Goal: Transaction & Acquisition: Obtain resource

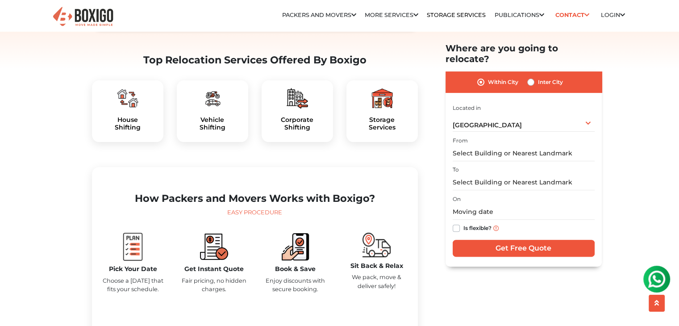
scroll to position [268, 0]
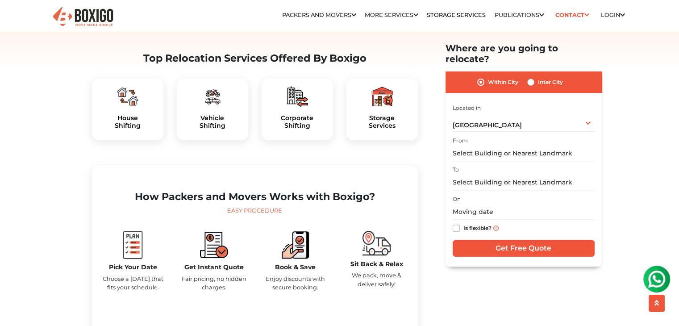
click at [215, 107] on img at bounding box center [212, 96] width 21 height 21
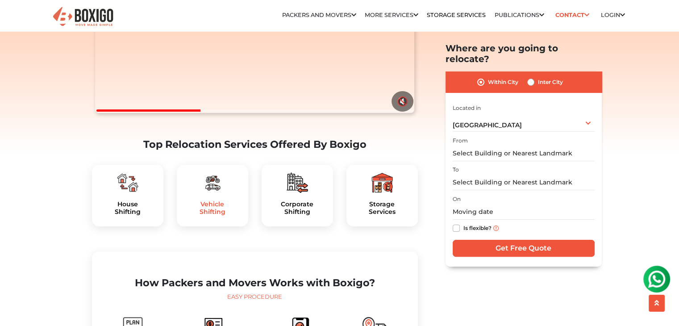
scroll to position [179, 0]
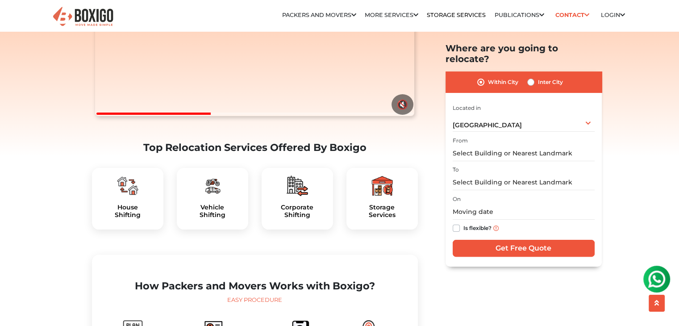
click at [210, 196] on img at bounding box center [212, 185] width 21 height 21
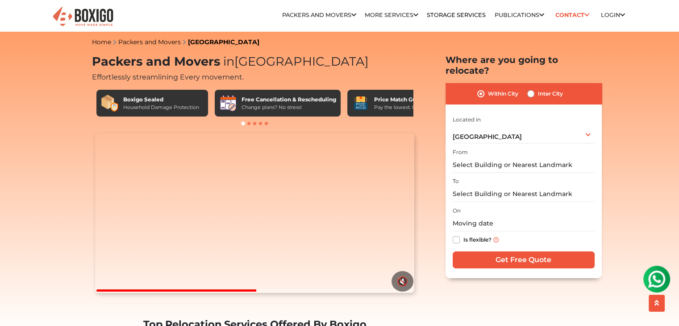
scroll to position [0, 0]
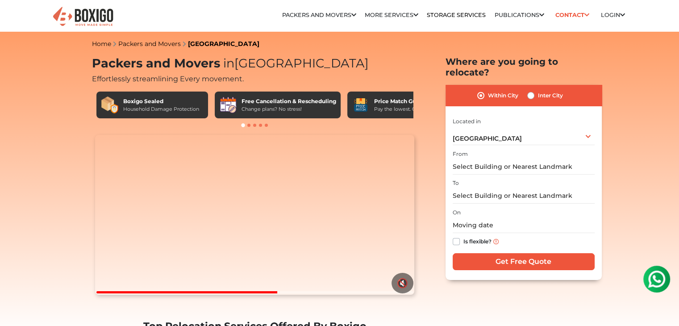
click at [538, 90] on label "Inter City" at bounding box center [550, 95] width 25 height 11
click at [530, 90] on input "Inter City" at bounding box center [530, 94] width 7 height 9
radio input "true"
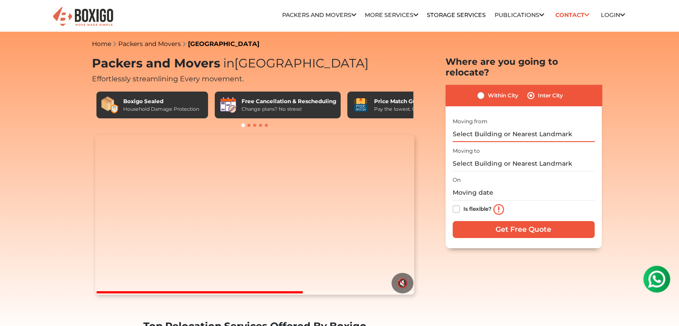
click at [506, 126] on input "text" at bounding box center [524, 134] width 142 height 16
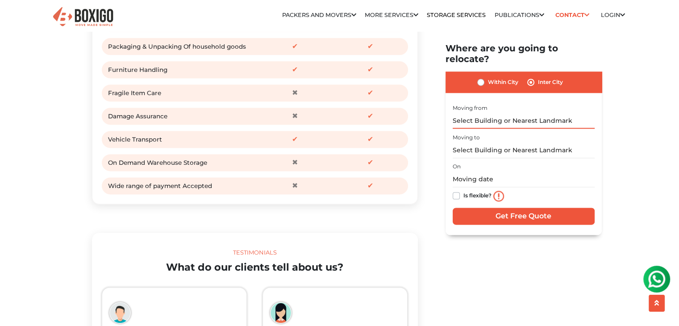
scroll to position [1206, 0]
click at [477, 113] on input "text" at bounding box center [524, 121] width 142 height 16
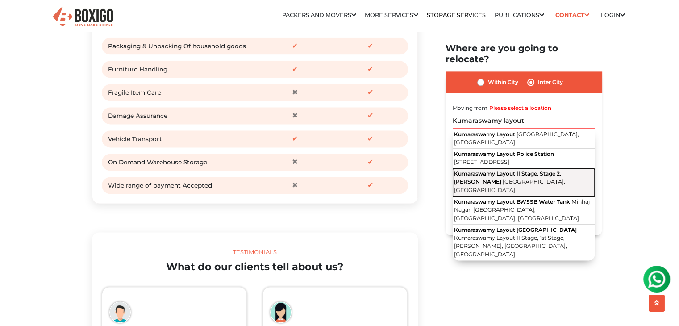
click at [539, 170] on span "Kumaraswamy Layout II Stage, Stage 2, Kumaraswamy Layout" at bounding box center [507, 177] width 107 height 15
type input "Kumaraswamy Layout II Stage, Stage 2, Kumaraswamy Layout, Bengaluru, Karnataka"
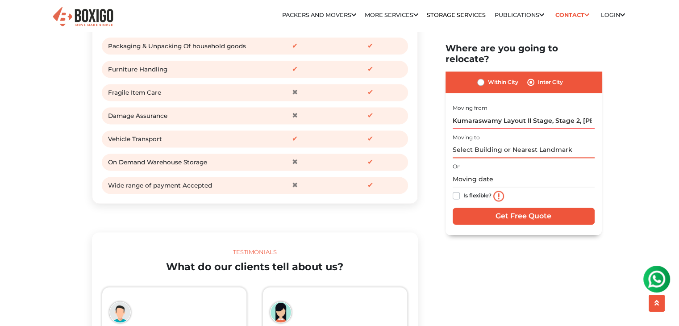
click at [483, 142] on input "text" at bounding box center [524, 150] width 142 height 16
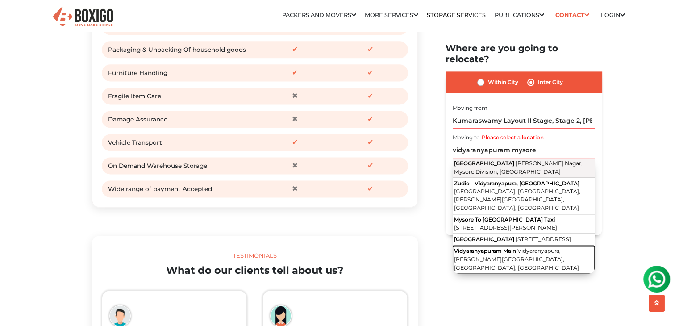
drag, startPoint x: 522, startPoint y: 259, endPoint x: 521, endPoint y: 162, distance: 97.3
click at [521, 162] on div "Vidyaranyapuram Visveshwara Nagar, Mysore Division, Karnataka Zudio - Vidyarany…" at bounding box center [524, 216] width 142 height 116
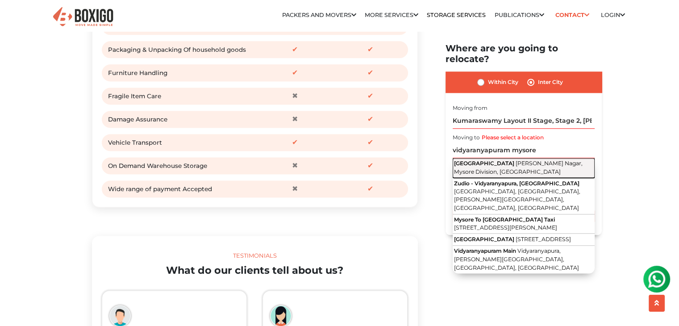
click at [522, 158] on button "Vidyaranyapuram Visveshwara Nagar, Mysore Division, Karnataka" at bounding box center [524, 168] width 142 height 20
type input "Vidyaranyapuram, Visveshwara Nagar, Mysore Division, Karnataka"
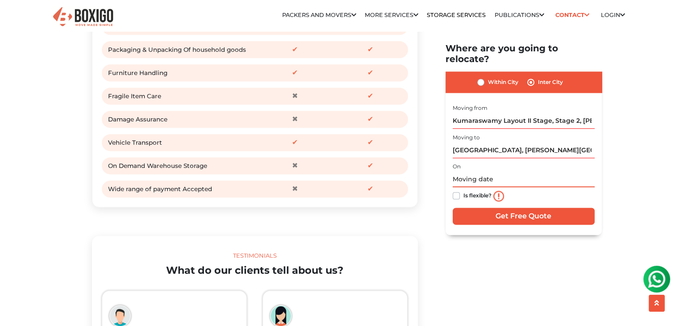
click at [469, 171] on input "text" at bounding box center [524, 179] width 142 height 16
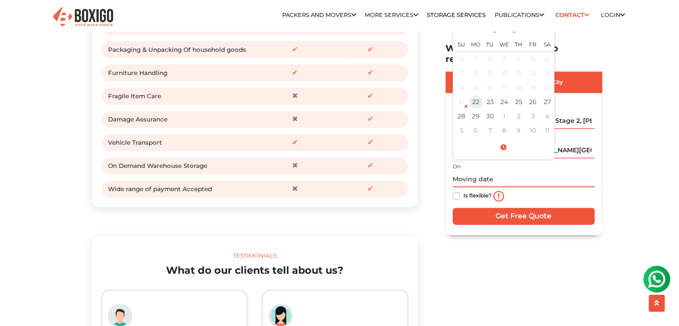
click at [476, 95] on td "22" at bounding box center [476, 102] width 14 height 14
type input "09/22/2025 10:25 AM"
click at [464, 95] on div "21" at bounding box center [461, 101] width 13 height 13
click at [503, 171] on input "09/22/2025 10:25 AM" at bounding box center [524, 179] width 142 height 16
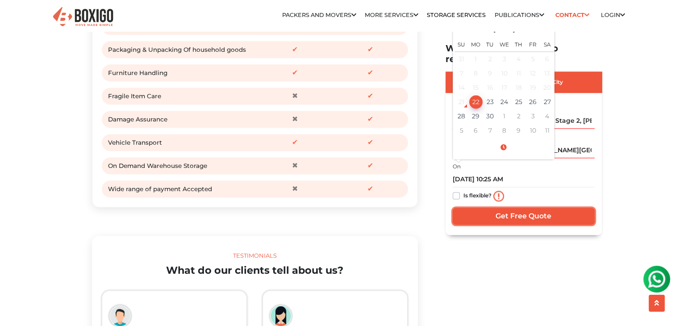
click at [505, 208] on input "Get Free Quote" at bounding box center [524, 216] width 142 height 17
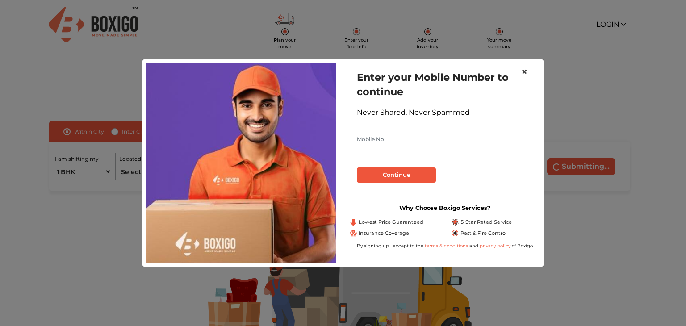
click at [526, 70] on span "×" at bounding box center [524, 71] width 6 height 13
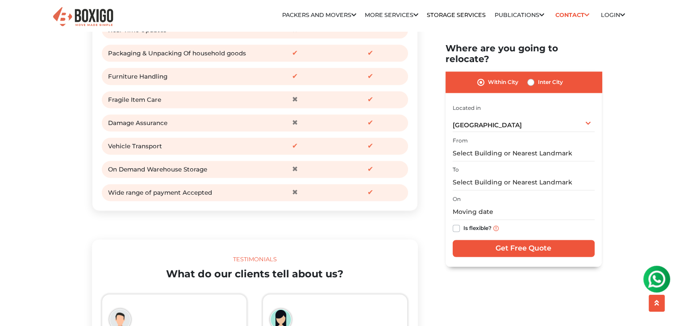
click at [538, 77] on label "Inter City" at bounding box center [550, 82] width 25 height 11
click at [532, 77] on input "Inter City" at bounding box center [530, 81] width 7 height 9
radio input "true"
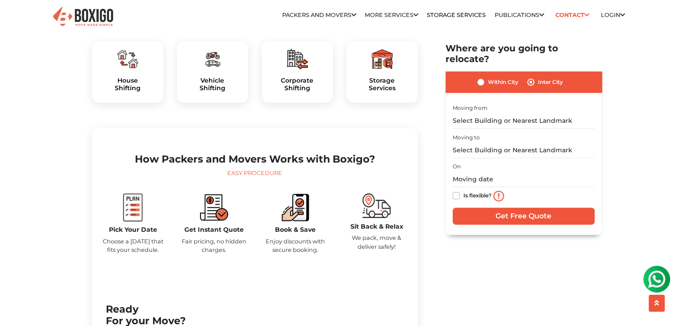
scroll to position [127, 0]
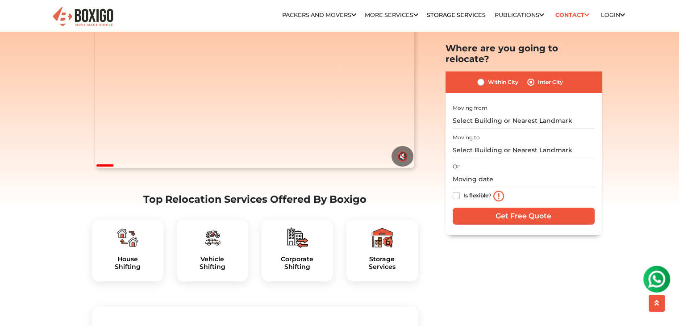
click at [207, 248] on img at bounding box center [212, 237] width 21 height 21
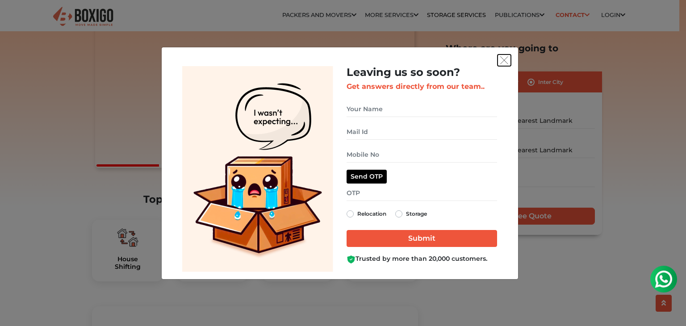
click at [505, 59] on img "get free quote dialog" at bounding box center [504, 60] width 8 height 8
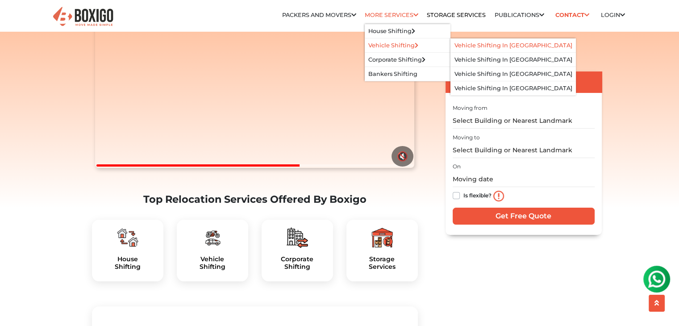
click at [499, 46] on link "Vehicle Shifting in [GEOGRAPHIC_DATA]" at bounding box center [514, 45] width 118 height 7
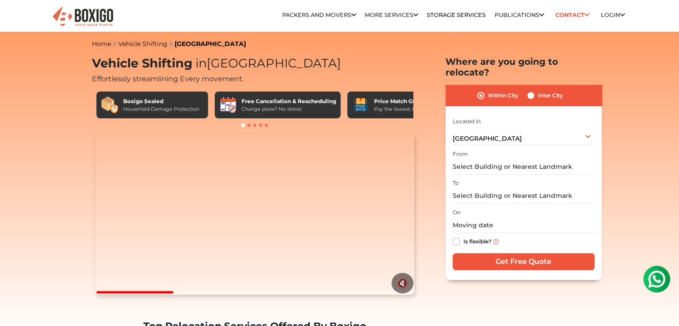
click at [538, 90] on label "Inter City" at bounding box center [550, 95] width 25 height 11
click at [530, 90] on input "Inter City" at bounding box center [530, 94] width 7 height 9
radio input "true"
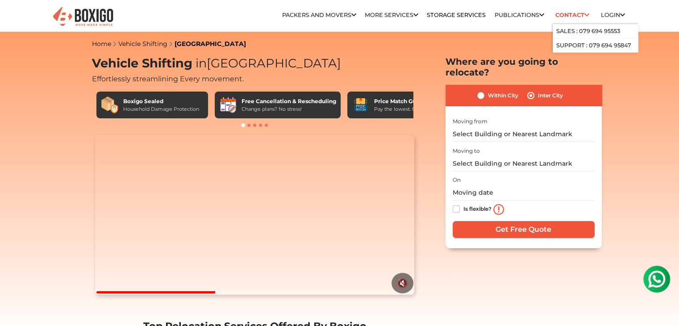
click at [581, 15] on link "Contact" at bounding box center [573, 15] width 40 height 14
click at [594, 30] on link "Sales : 079 694 95553" at bounding box center [588, 31] width 64 height 7
